Goal: Information Seeking & Learning: Learn about a topic

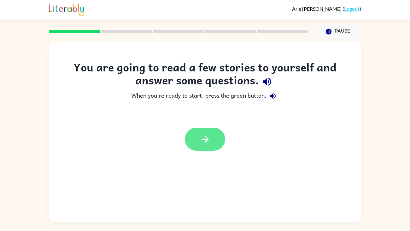
click at [205, 142] on icon "button" at bounding box center [204, 138] width 7 height 7
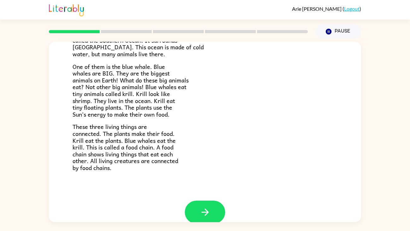
scroll to position [87, 0]
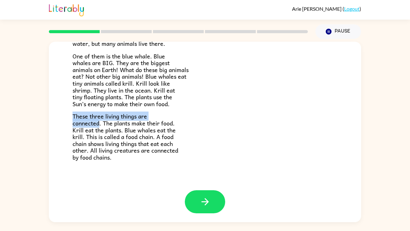
click at [44, 157] on div "A Whale in the Ocean Earth is made of land and water. Large bodies of water are…" at bounding box center [205, 130] width 410 height 183
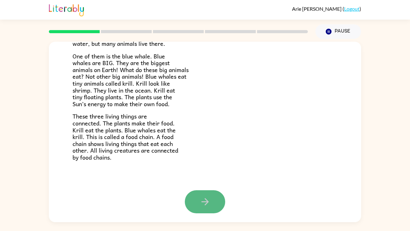
click at [211, 210] on button "button" at bounding box center [205, 201] width 40 height 23
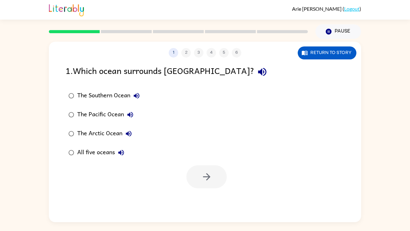
scroll to position [0, 0]
click at [337, 49] on button "Return to story" at bounding box center [327, 52] width 59 height 13
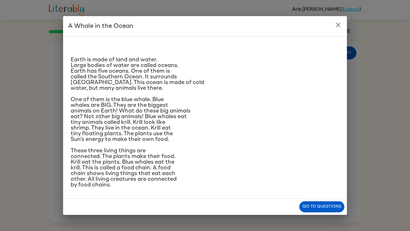
click at [338, 28] on icon "close" at bounding box center [339, 25] width 8 height 8
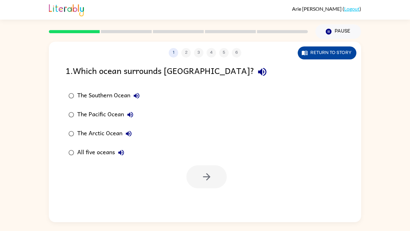
click at [337, 55] on button "Return to story" at bounding box center [327, 52] width 59 height 13
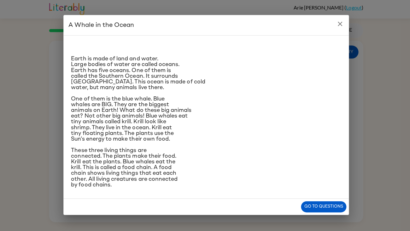
click at [341, 26] on icon "close" at bounding box center [339, 25] width 8 height 8
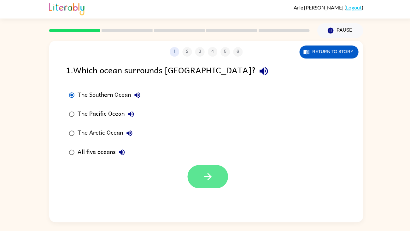
click at [202, 172] on icon "button" at bounding box center [206, 176] width 11 height 11
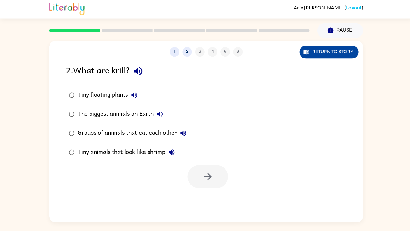
click at [338, 54] on button "Return to story" at bounding box center [327, 52] width 59 height 13
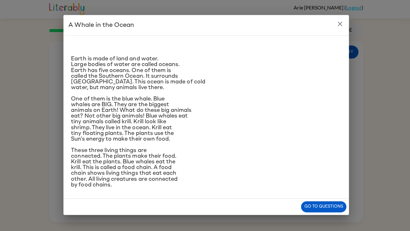
click at [344, 21] on h2 "A Whale in the Ocean" at bounding box center [205, 26] width 284 height 20
click at [343, 22] on button "close" at bounding box center [338, 25] width 13 height 13
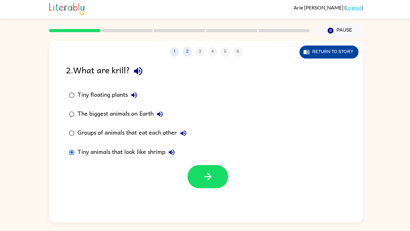
click at [320, 52] on button "Return to story" at bounding box center [327, 52] width 59 height 13
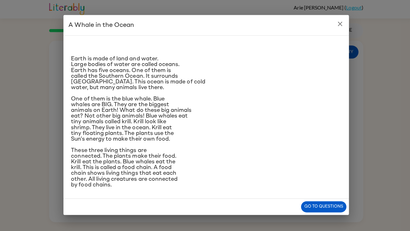
click at [344, 29] on h2 "A Whale in the Ocean" at bounding box center [205, 26] width 284 height 20
click at [340, 23] on icon "close" at bounding box center [338, 25] width 4 height 4
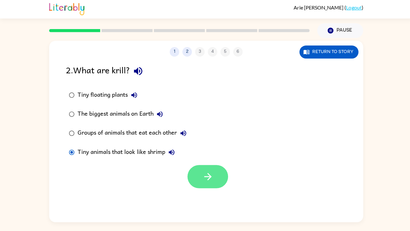
click at [205, 180] on icon "button" at bounding box center [206, 176] width 11 height 11
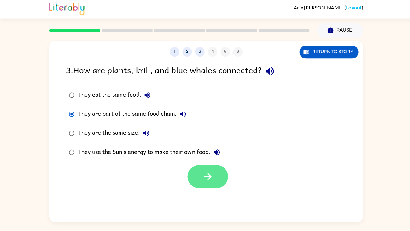
click at [206, 168] on button "button" at bounding box center [207, 176] width 40 height 23
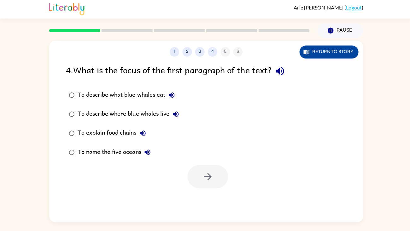
click at [346, 54] on button "Return to story" at bounding box center [327, 52] width 59 height 13
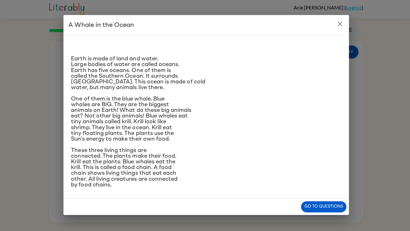
click at [343, 29] on h2 "A Whale in the Ocean" at bounding box center [205, 26] width 284 height 20
click at [344, 22] on h2 "A Whale in the Ocean" at bounding box center [205, 26] width 284 height 20
click at [338, 25] on icon "close" at bounding box center [338, 25] width 4 height 4
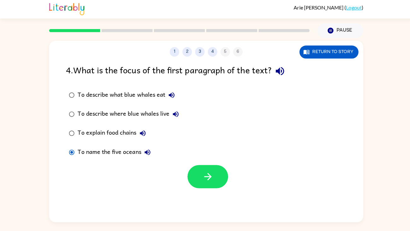
click at [356, 49] on div "Return to story" at bounding box center [327, 52] width 59 height 13
click at [336, 49] on button "Return to story" at bounding box center [327, 52] width 59 height 13
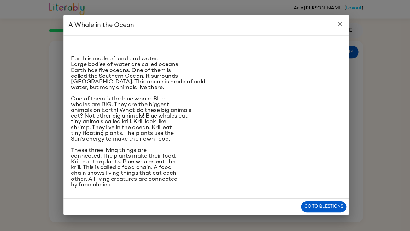
click at [342, 26] on icon "close" at bounding box center [339, 25] width 8 height 8
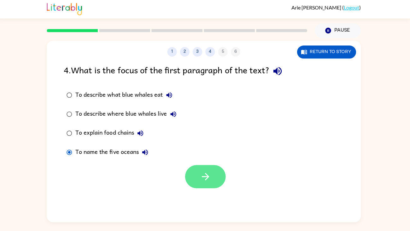
click at [211, 178] on icon "button" at bounding box center [206, 176] width 11 height 11
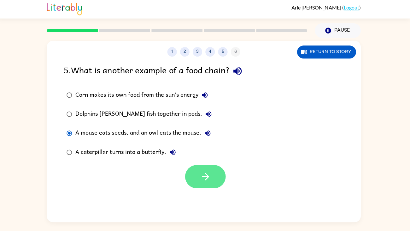
click at [196, 178] on button "button" at bounding box center [207, 176] width 40 height 23
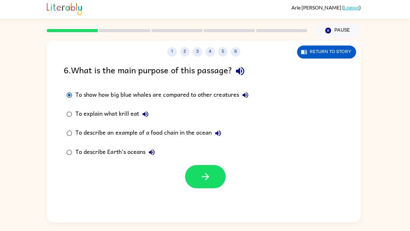
click at [250, 95] on button "To show how big blue whales are compared to other creatures" at bounding box center [246, 95] width 13 height 13
click at [252, 97] on button "To show how big blue whales are compared to other creatures" at bounding box center [246, 95] width 13 height 13
click at [245, 96] on icon "button" at bounding box center [247, 96] width 6 height 6
click at [248, 97] on icon "button" at bounding box center [247, 96] width 6 height 6
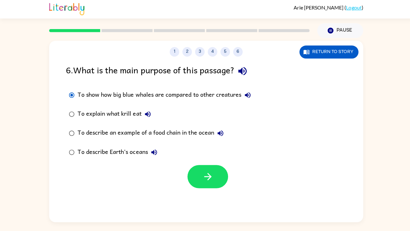
click at [242, 100] on button "To show how big blue whales are compared to other creatures" at bounding box center [246, 95] width 13 height 13
click at [244, 94] on icon "button" at bounding box center [247, 96] width 8 height 8
click at [242, 91] on button "To show how big blue whales are compared to other creatures" at bounding box center [246, 95] width 13 height 13
click at [248, 93] on icon "button" at bounding box center [247, 96] width 8 height 8
click at [200, 180] on button "button" at bounding box center [207, 176] width 40 height 23
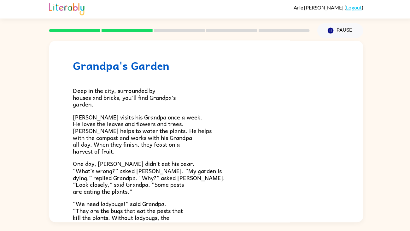
scroll to position [11, 0]
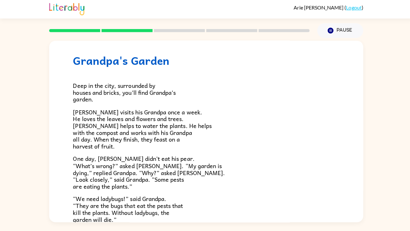
click at [212, 190] on div "Deep in the city, surrounded by houses and bricks, you’ll find Grandpa’s garden…" at bounding box center [205, 199] width 265 height 262
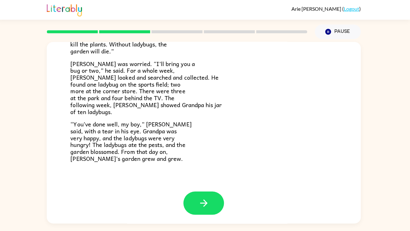
scroll to position [180, 0]
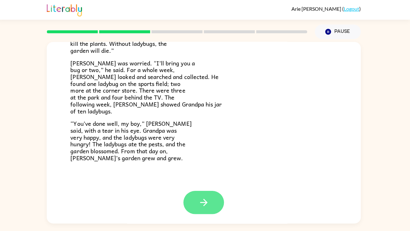
click at [198, 194] on button "button" at bounding box center [205, 201] width 40 height 23
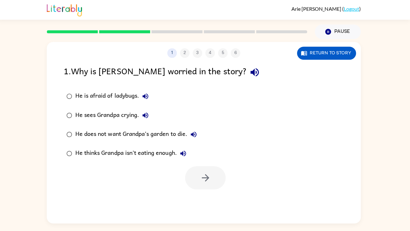
scroll to position [0, 0]
click at [215, 186] on button "button" at bounding box center [207, 176] width 40 height 23
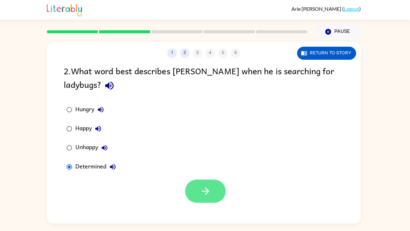
click at [202, 184] on icon "button" at bounding box center [206, 189] width 11 height 11
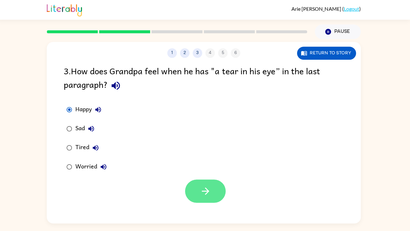
click at [199, 182] on button "button" at bounding box center [207, 189] width 40 height 23
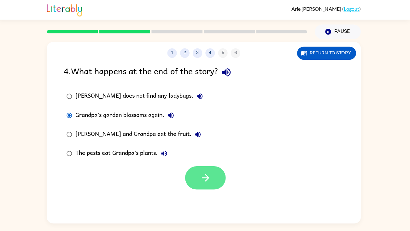
click at [205, 178] on icon "button" at bounding box center [206, 176] width 11 height 11
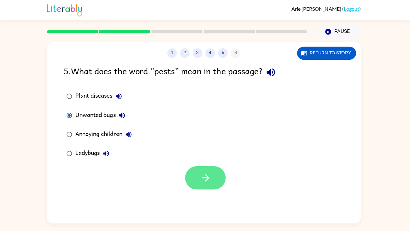
click at [199, 174] on button "button" at bounding box center [207, 176] width 40 height 23
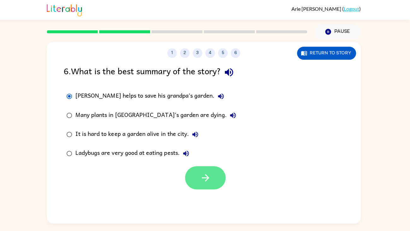
click at [202, 174] on icon "button" at bounding box center [206, 176] width 11 height 11
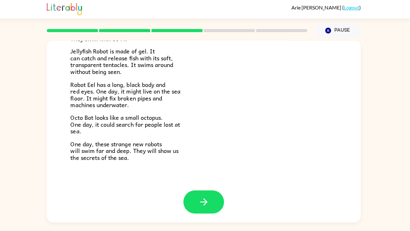
scroll to position [144, 0]
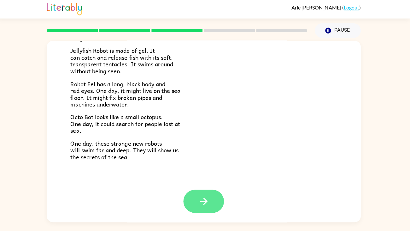
click at [206, 201] on icon "button" at bounding box center [204, 201] width 7 height 7
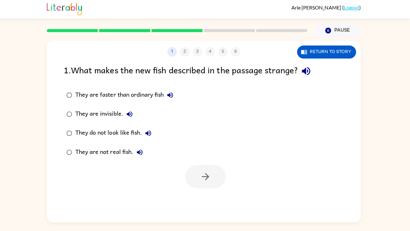
scroll to position [0, 0]
click at [338, 57] on button "Return to story" at bounding box center [327, 52] width 59 height 13
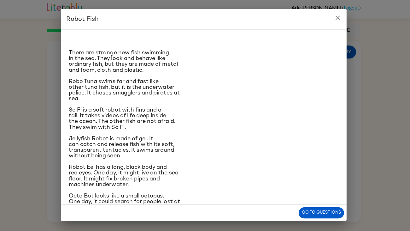
click at [338, 53] on p "There are strange new fish swimming in the sea. They look and behave like ordin…" at bounding box center [205, 62] width 269 height 23
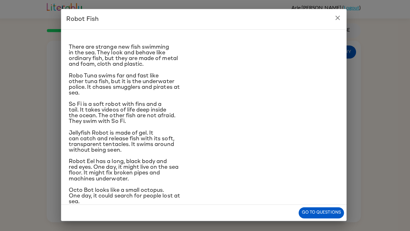
scroll to position [6, 0]
click at [338, 19] on icon "close" at bounding box center [338, 19] width 4 height 4
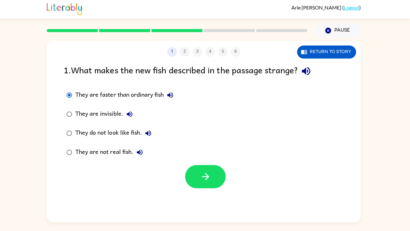
click at [67, 161] on label "They are not real fish." at bounding box center [121, 152] width 119 height 19
click at [62, 170] on div at bounding box center [205, 175] width 313 height 26
click at [130, 204] on div "1 2 3 4 5 6 Return to story 1 . What makes the new fish described in the passag…" at bounding box center [205, 132] width 313 height 180
click at [323, 73] on div "1 . What makes the new fish described in the passage strange?" at bounding box center [205, 72] width 279 height 16
click at [344, 50] on button "Return to story" at bounding box center [327, 52] width 59 height 13
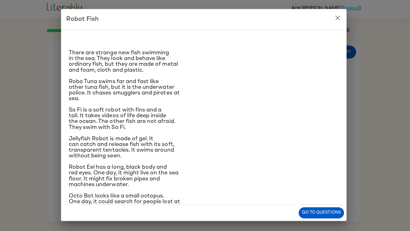
click at [343, 20] on button "close" at bounding box center [338, 19] width 13 height 13
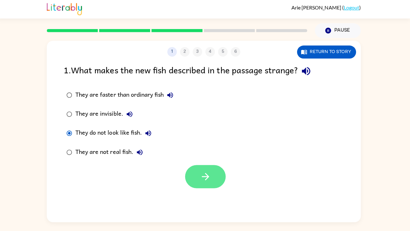
click at [201, 182] on icon "button" at bounding box center [206, 176] width 11 height 11
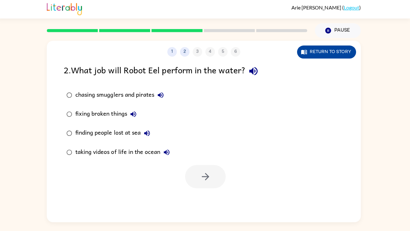
click at [321, 48] on button "Return to story" at bounding box center [327, 52] width 59 height 13
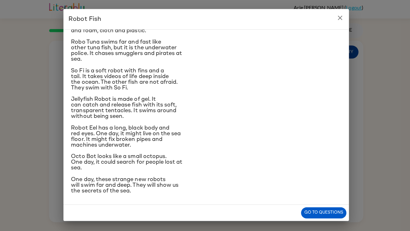
scroll to position [0, 0]
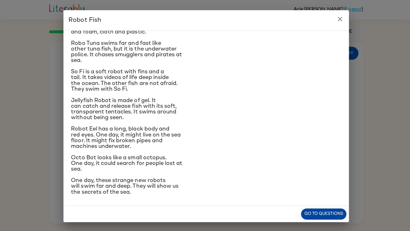
click at [321, 216] on button "Go to questions" at bounding box center [322, 212] width 45 height 11
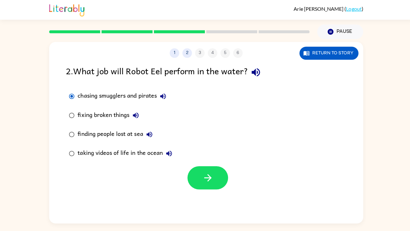
click at [9, 73] on div "1 2 3 4 5 6 Return to story 2 . What job will Robot Eel perform in the water? c…" at bounding box center [205, 130] width 410 height 183
click at [214, 187] on button "button" at bounding box center [207, 176] width 40 height 23
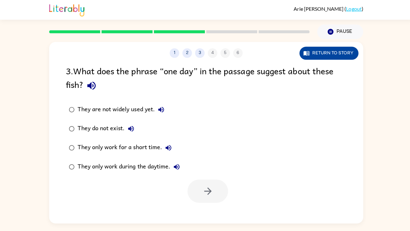
click at [336, 53] on button "Return to story" at bounding box center [327, 52] width 59 height 13
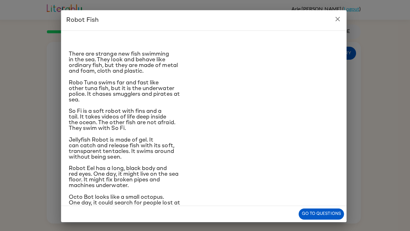
click at [405, 180] on div "Robot Fish There are strange new fish swimming in the sea. They look and behave…" at bounding box center [205, 115] width 410 height 231
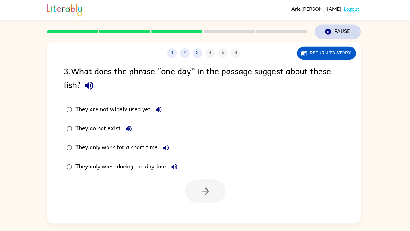
click at [339, 25] on button "Pause Pause" at bounding box center [339, 31] width 46 height 15
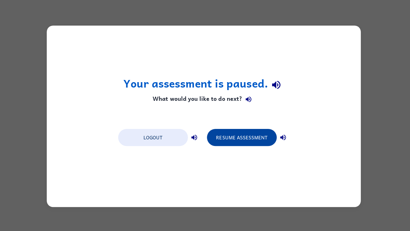
click at [260, 140] on button "Resume Assessment" at bounding box center [242, 136] width 69 height 17
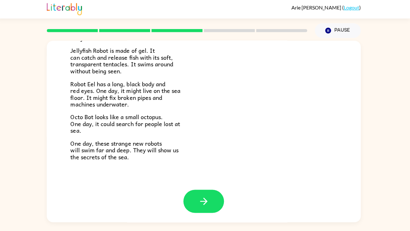
click at [187, 210] on div at bounding box center [205, 201] width 40 height 23
click at [205, 202] on icon "button" at bounding box center [205, 201] width 11 height 11
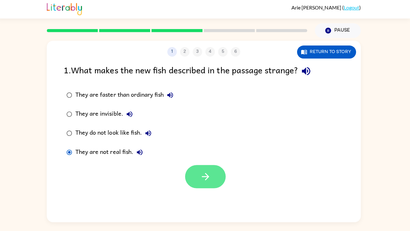
click at [212, 179] on button "button" at bounding box center [207, 176] width 40 height 23
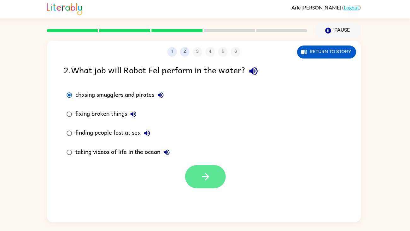
click at [201, 185] on button "button" at bounding box center [207, 176] width 40 height 23
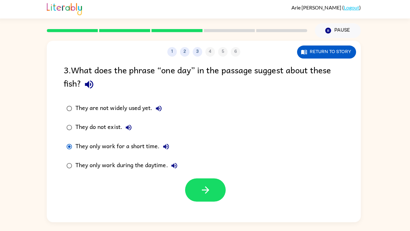
click at [63, 126] on label "They do not exist." at bounding box center [123, 127] width 123 height 19
click at [200, 180] on button "button" at bounding box center [207, 189] width 40 height 23
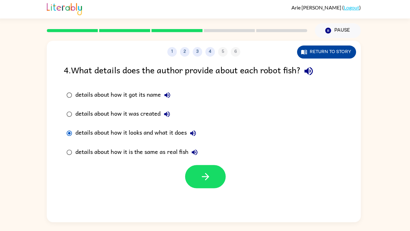
click at [340, 53] on button "Return to story" at bounding box center [327, 52] width 59 height 13
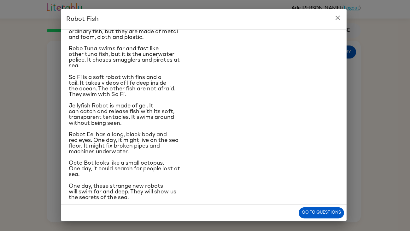
scroll to position [32, 0]
click at [339, 23] on button "close" at bounding box center [338, 19] width 13 height 13
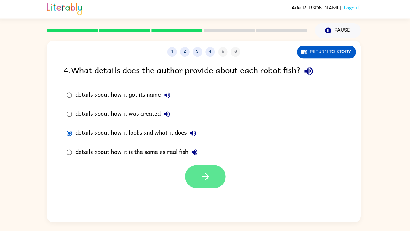
click at [201, 174] on button "button" at bounding box center [207, 176] width 40 height 23
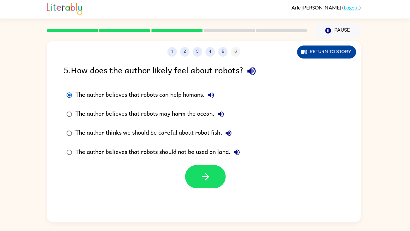
click at [312, 56] on button "Return to story" at bounding box center [327, 52] width 59 height 13
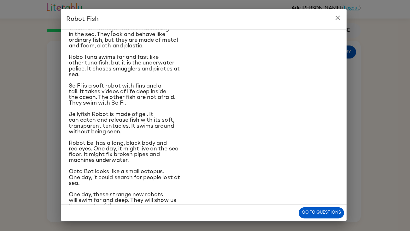
scroll to position [24, 0]
click at [59, 100] on div "Robot Fish There are strange new fish swimming in the sea. They look and behave…" at bounding box center [205, 115] width 410 height 231
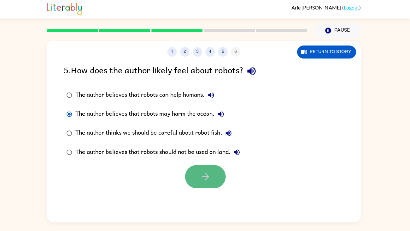
click at [197, 172] on button "button" at bounding box center [207, 176] width 40 height 23
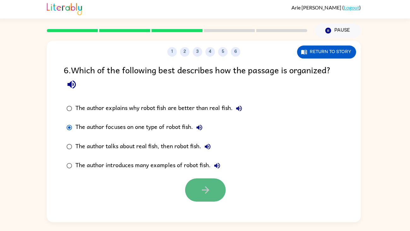
click at [209, 194] on icon "button" at bounding box center [206, 189] width 11 height 11
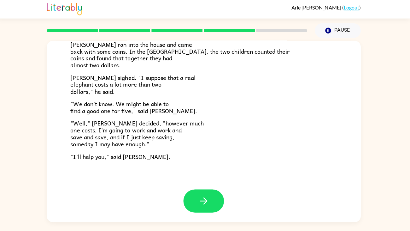
scroll to position [198, 0]
click at [200, 200] on button "button" at bounding box center [205, 200] width 40 height 23
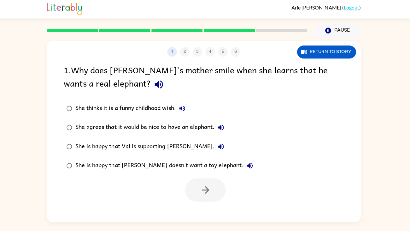
click at [76, 27] on div at bounding box center [178, 32] width 267 height 22
click at [75, 30] on div at bounding box center [178, 32] width 267 height 22
click at [72, 33] on rect at bounding box center [74, 31] width 51 height 3
click at [72, 30] on div at bounding box center [178, 31] width 259 height 3
click at [74, 32] on rect at bounding box center [74, 31] width 51 height 3
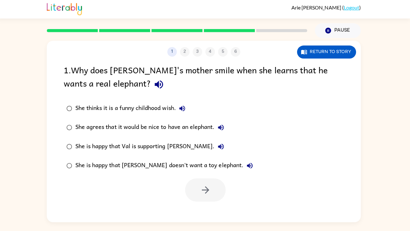
click at [80, 33] on rect at bounding box center [74, 31] width 51 height 3
click at [81, 33] on rect at bounding box center [74, 31] width 51 height 3
click at [81, 31] on rect at bounding box center [74, 31] width 51 height 3
click at [315, 53] on button "Return to story" at bounding box center [327, 52] width 59 height 13
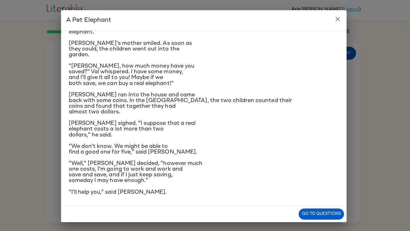
click at [337, 17] on icon "close" at bounding box center [339, 19] width 8 height 8
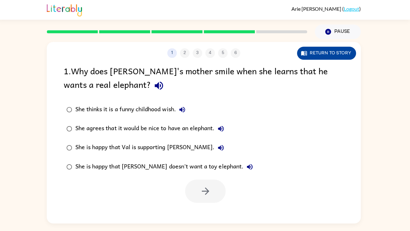
click at [347, 53] on button "Return to story" at bounding box center [327, 52] width 59 height 13
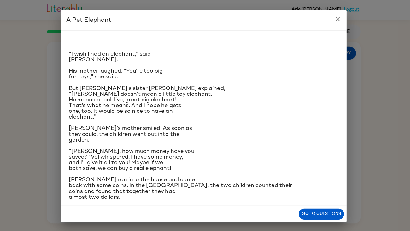
click at [338, 19] on icon "close" at bounding box center [338, 19] width 4 height 4
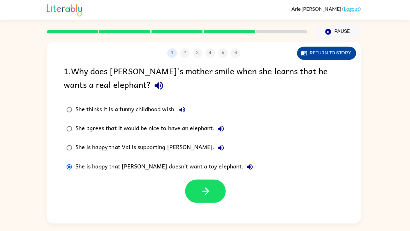
click at [331, 50] on button "Return to story" at bounding box center [327, 52] width 59 height 13
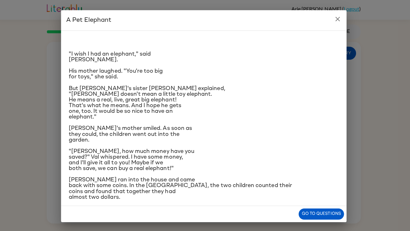
click at [336, 19] on icon "close" at bounding box center [339, 19] width 8 height 8
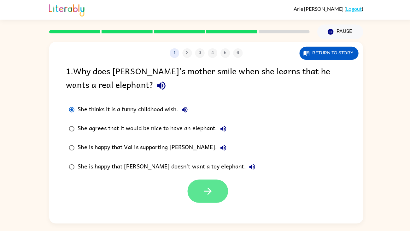
click at [206, 189] on icon "button" at bounding box center [206, 189] width 11 height 11
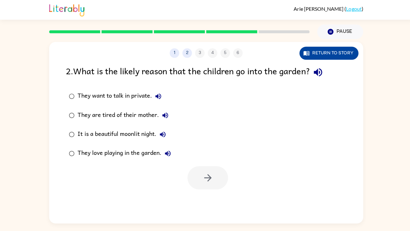
click at [341, 54] on button "Return to story" at bounding box center [327, 52] width 59 height 13
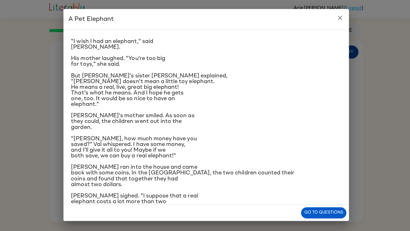
scroll to position [12, 0]
click at [343, 24] on h2 "A Pet Elephant" at bounding box center [205, 20] width 284 height 20
click at [342, 21] on button "close" at bounding box center [338, 19] width 13 height 13
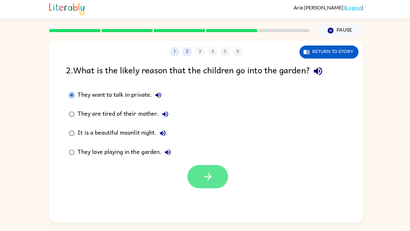
click at [203, 171] on icon "button" at bounding box center [206, 176] width 11 height 11
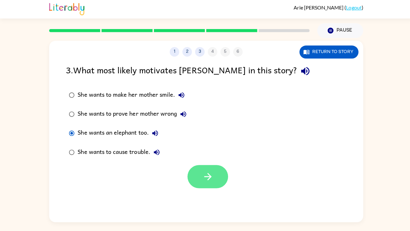
click at [209, 185] on button "button" at bounding box center [207, 176] width 40 height 23
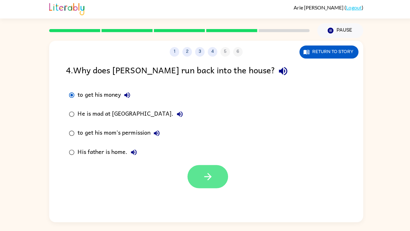
click at [210, 188] on button "button" at bounding box center [207, 176] width 40 height 23
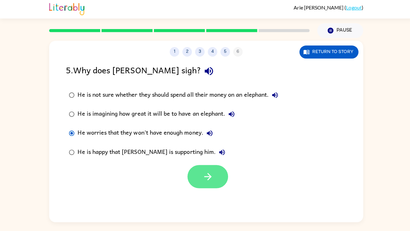
click at [205, 178] on icon "button" at bounding box center [206, 176] width 11 height 11
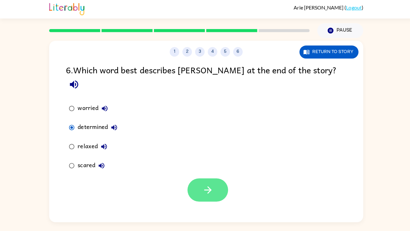
click at [209, 184] on icon "button" at bounding box center [206, 189] width 11 height 11
